Goal: Check status: Check status

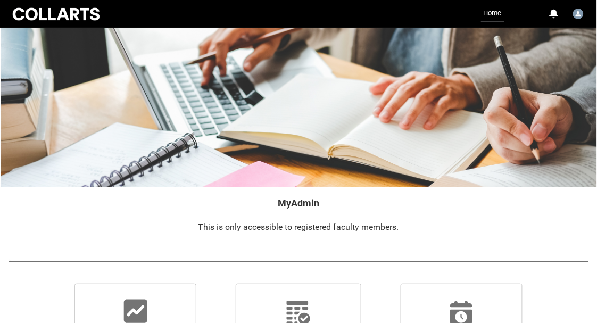
scroll to position [155, 0]
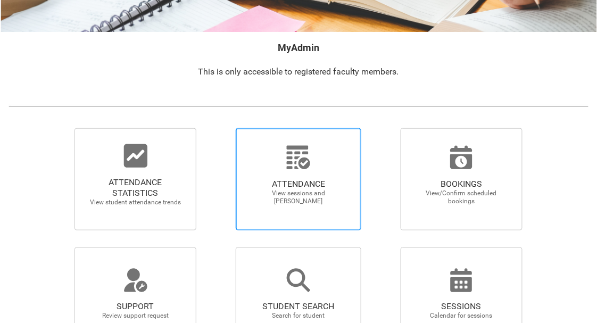
click at [258, 163] on div at bounding box center [298, 158] width 102 height 26
click at [220, 128] on input "ATTENDANCE View sessions and mark attendance" at bounding box center [220, 128] width 1 height 1
radio input "true"
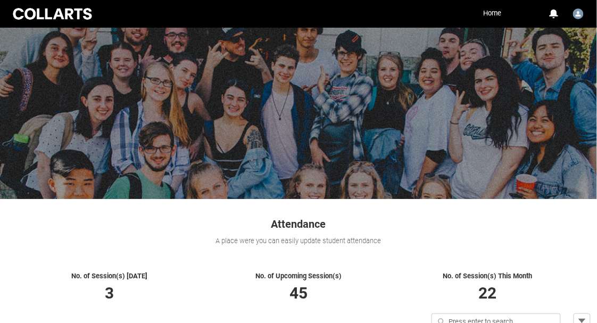
scroll to position [179, 0]
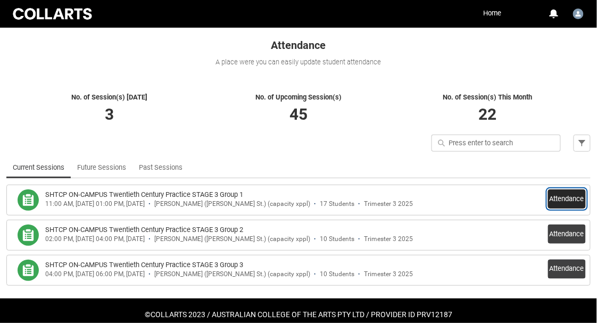
click at [564, 200] on button "Attendance" at bounding box center [567, 198] width 38 height 19
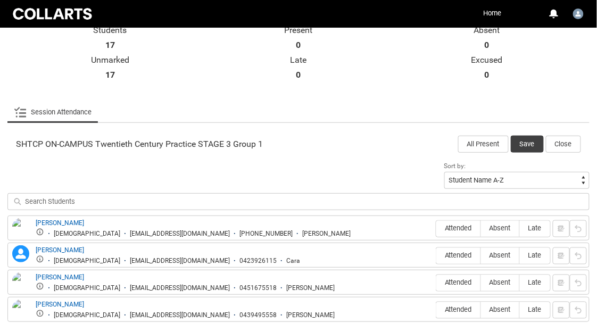
scroll to position [24, 0]
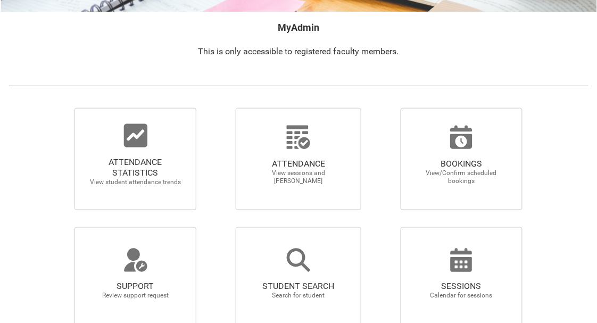
scroll to position [176, 0]
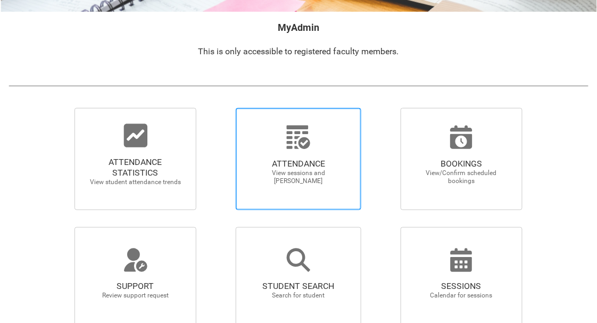
click at [280, 155] on span "ATTENDANCE View sessions and mark attendance" at bounding box center [298, 172] width 102 height 44
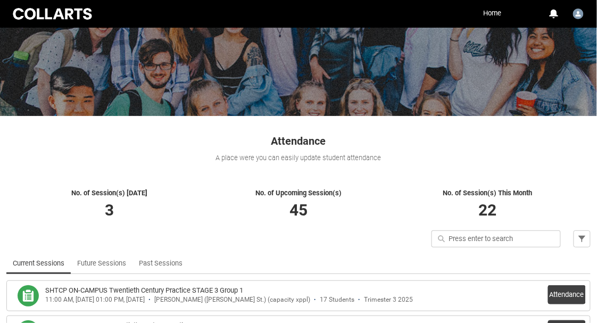
scroll to position [196, 0]
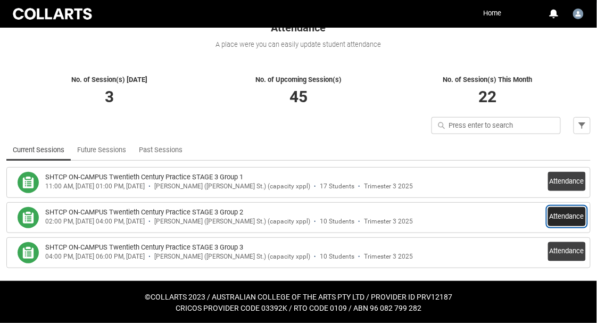
click at [563, 213] on button "Attendance" at bounding box center [567, 216] width 38 height 19
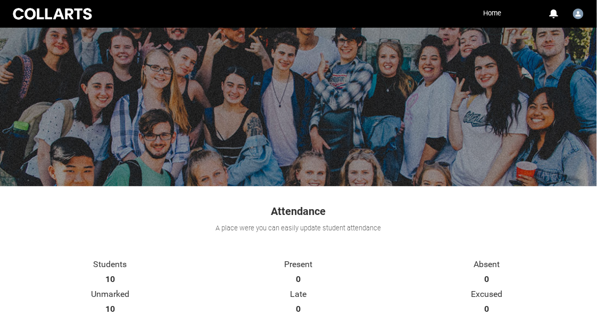
scroll to position [0, 0]
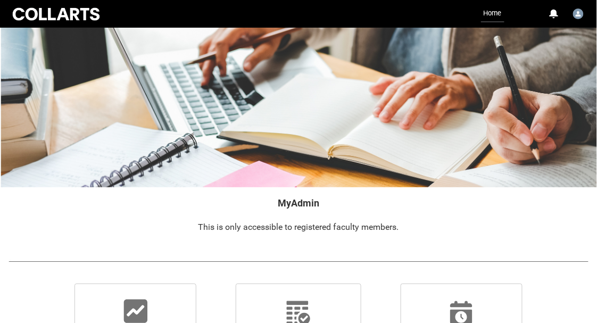
scroll to position [134, 0]
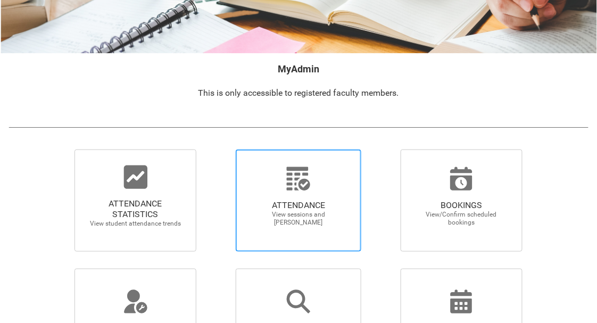
click at [317, 172] on div at bounding box center [298, 179] width 102 height 26
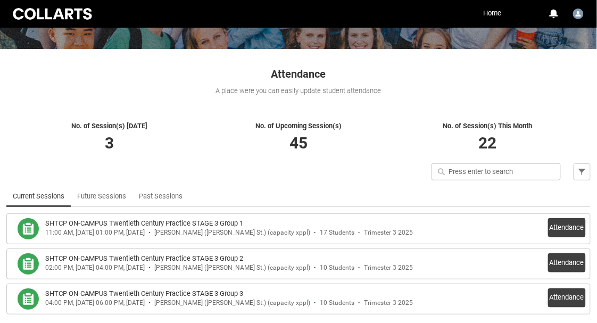
scroll to position [196, 0]
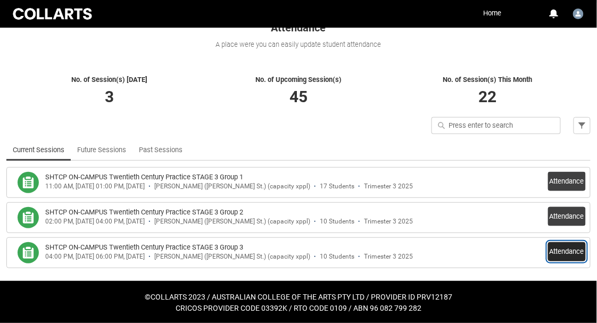
click at [562, 256] on button "Attendance" at bounding box center [567, 251] width 38 height 19
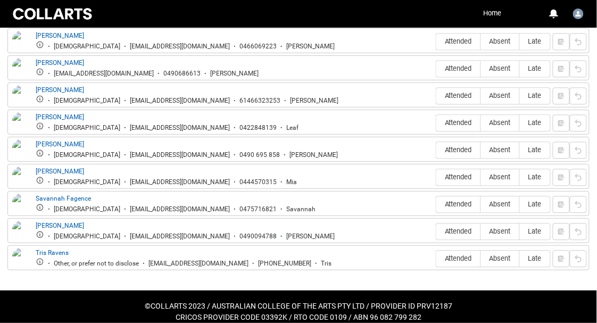
scroll to position [0, 0]
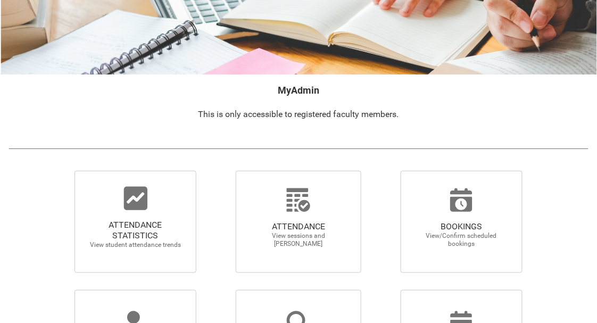
scroll to position [114, 0]
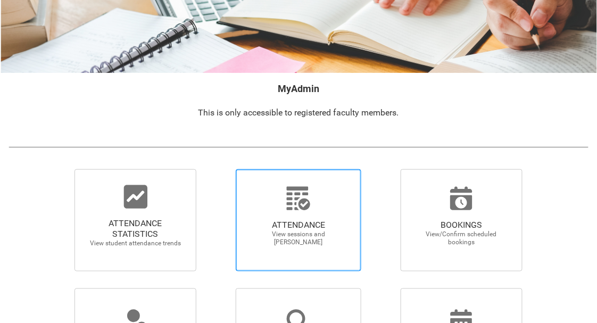
click at [270, 202] on div at bounding box center [298, 199] width 102 height 26
click at [220, 169] on input "ATTENDANCE View sessions and mark attendance" at bounding box center [220, 169] width 1 height 1
radio input "true"
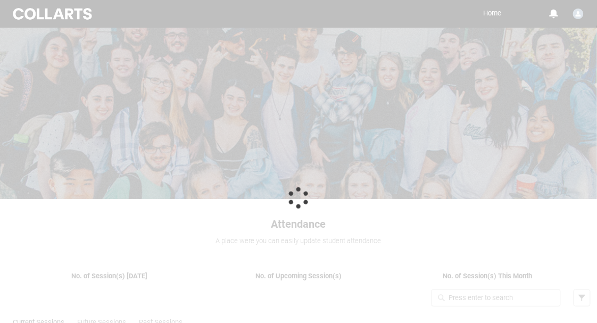
scroll to position [72, 0]
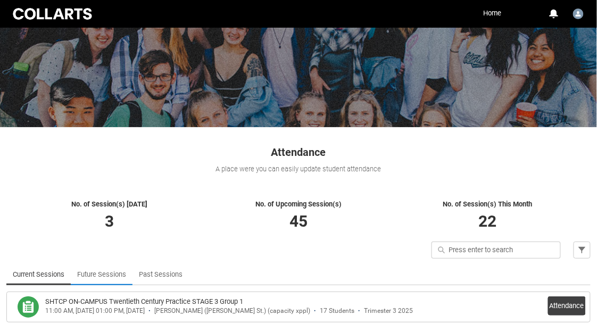
click at [114, 269] on link "Future Sessions" at bounding box center [101, 274] width 49 height 21
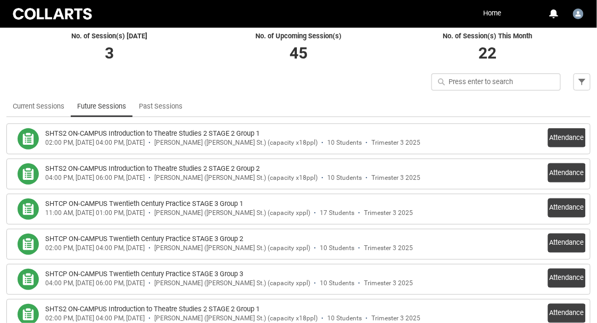
scroll to position [241, 0]
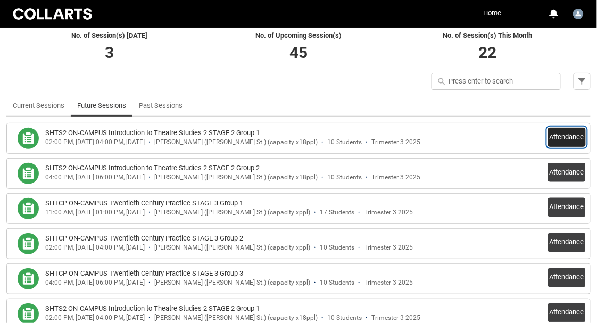
click at [549, 128] on button "Attendance" at bounding box center [567, 137] width 38 height 19
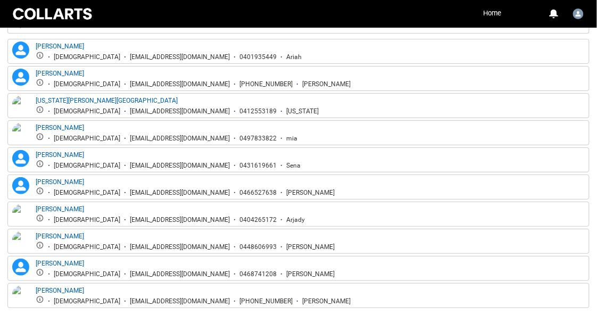
scroll to position [425, 0]
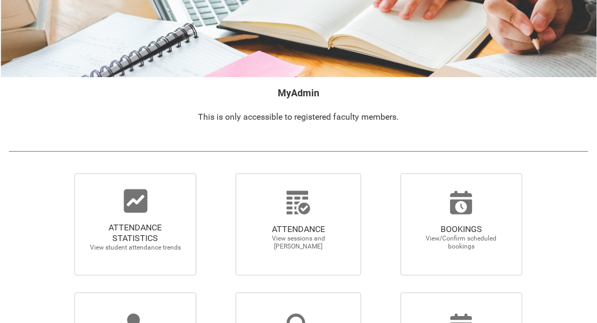
scroll to position [111, 0]
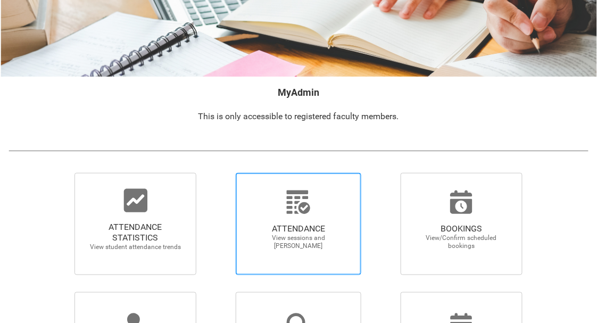
click at [294, 219] on span "ATTENDANCE View sessions and mark attendance" at bounding box center [298, 237] width 102 height 44
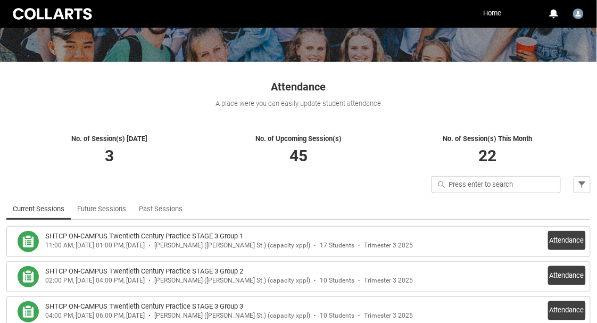
scroll to position [196, 0]
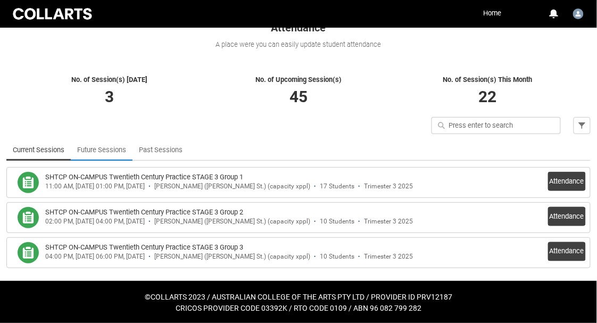
click at [98, 150] on link "Future Sessions" at bounding box center [101, 149] width 49 height 21
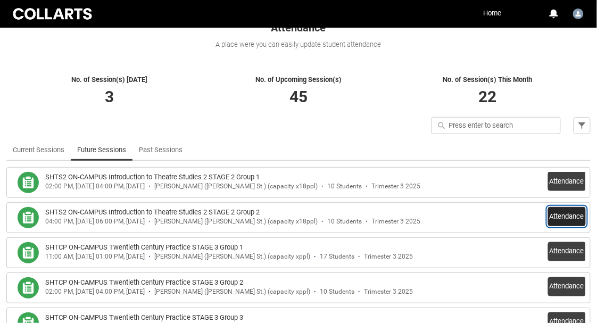
click at [549, 216] on button "Attendance" at bounding box center [567, 216] width 38 height 19
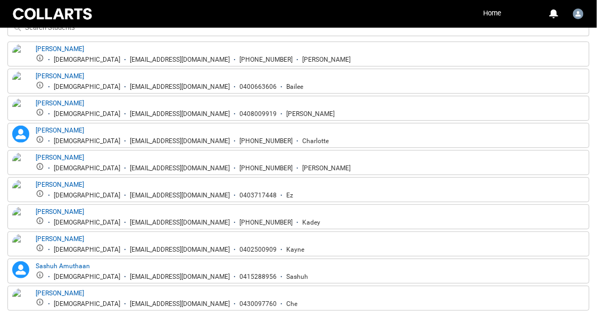
scroll to position [422, 0]
click at [414, 189] on div "Erin Thomas Female ethomas.20242211@mycollarts.edu.au 0403717448 Ez" at bounding box center [298, 189] width 577 height 20
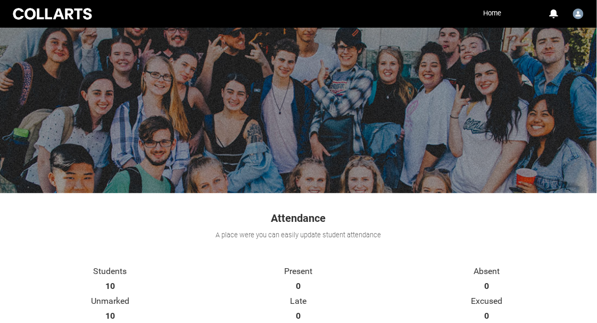
scroll to position [0, 0]
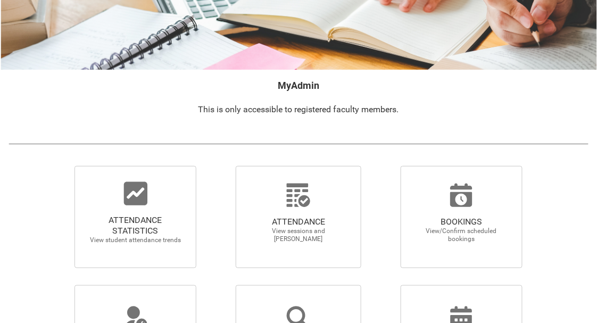
scroll to position [120, 0]
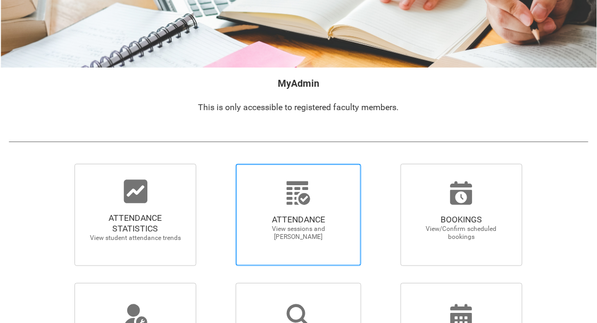
click at [291, 180] on icon at bounding box center [299, 193] width 26 height 26
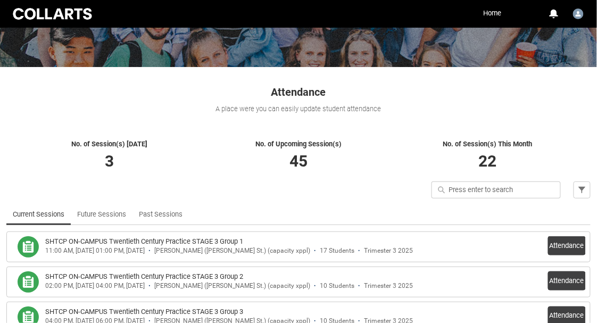
scroll to position [133, 0]
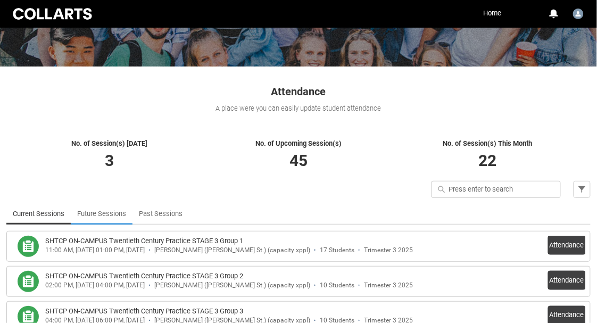
click at [123, 218] on link "Future Sessions" at bounding box center [101, 213] width 49 height 21
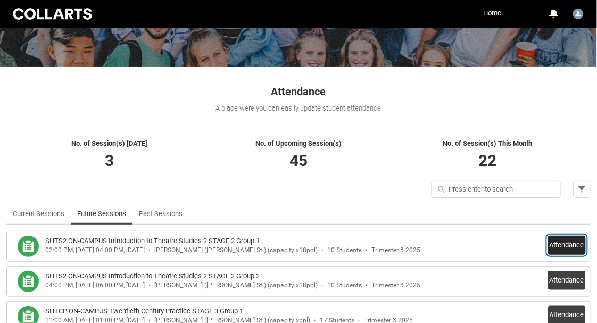
click at [561, 250] on button "Attendance" at bounding box center [567, 245] width 38 height 19
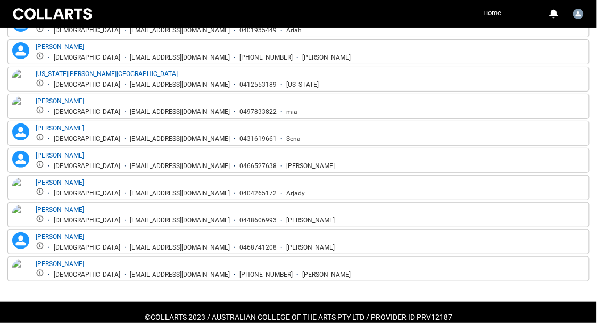
scroll to position [451, 0]
